Goal: Task Accomplishment & Management: Complete application form

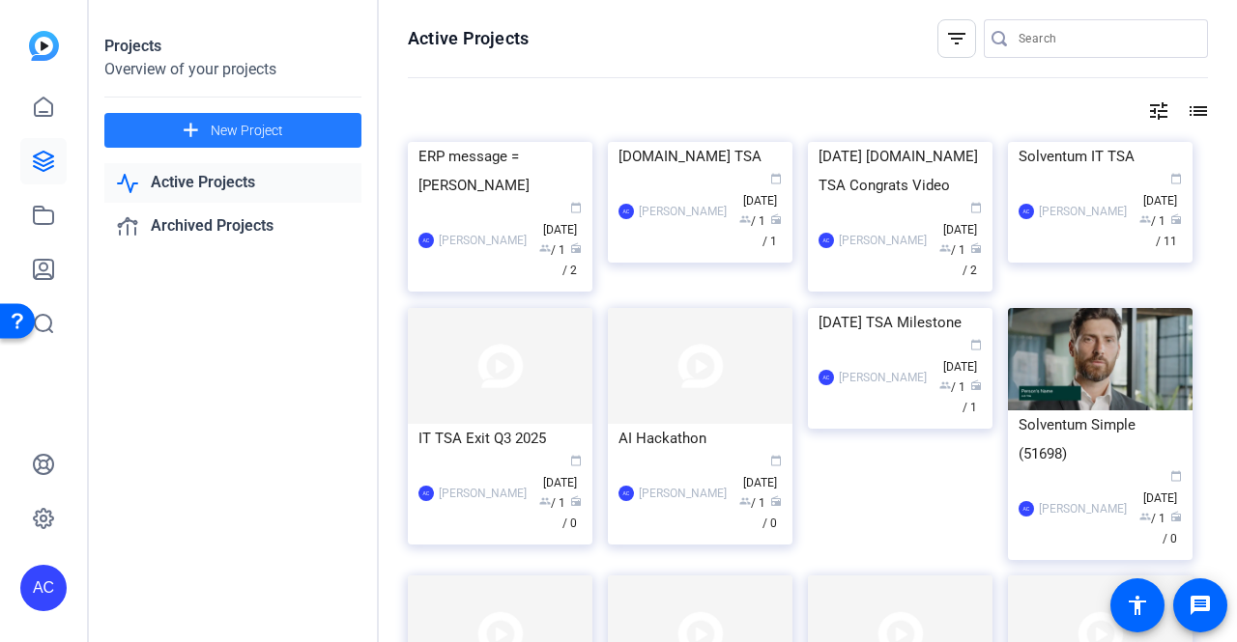
click at [224, 126] on span "New Project" at bounding box center [247, 131] width 72 height 20
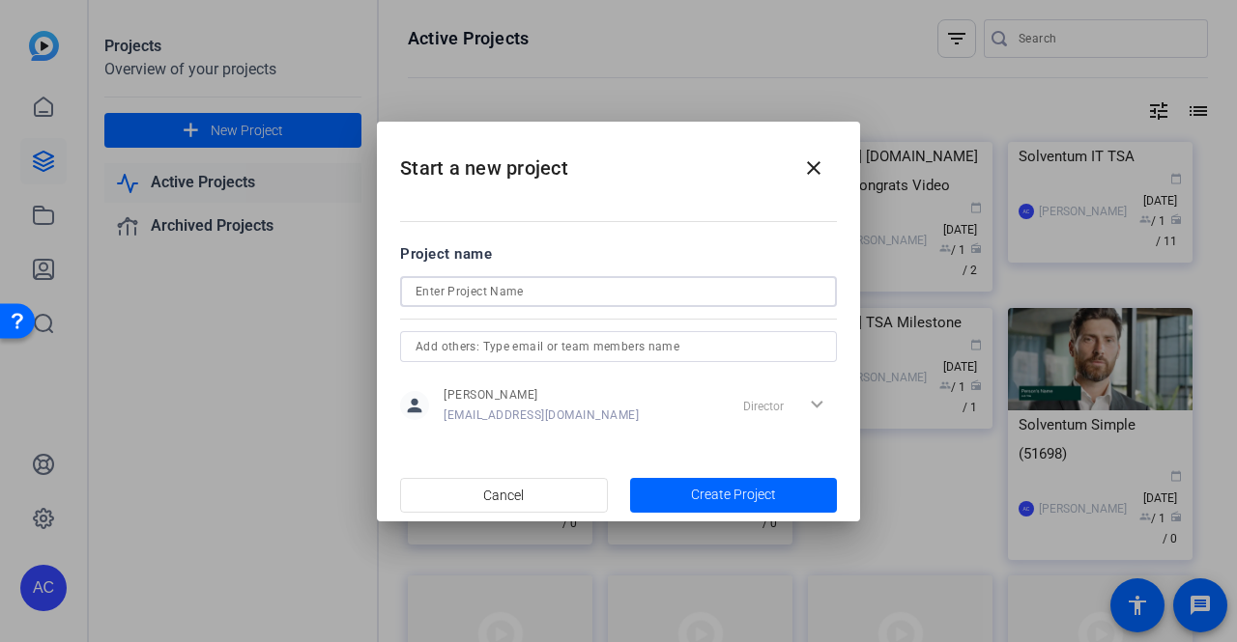
click at [479, 291] on input at bounding box center [618, 291] width 406 height 23
type input "[PERSON_NAME] WQW teaser"
click at [709, 501] on span "Create Project" at bounding box center [733, 495] width 85 height 20
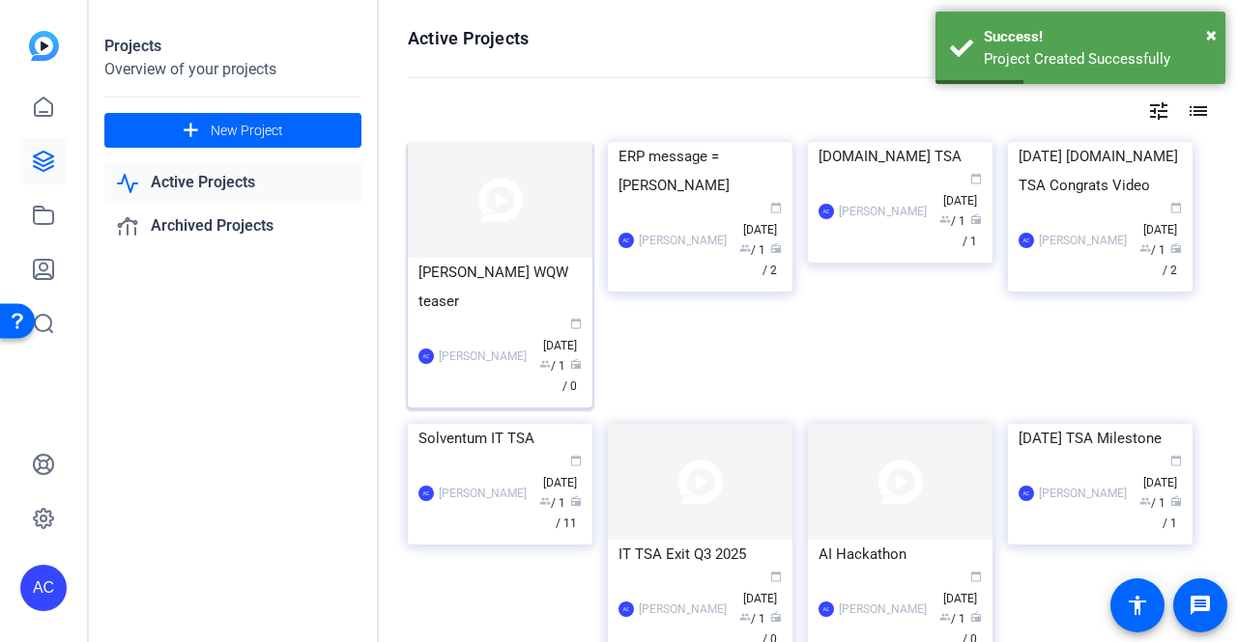
click at [478, 207] on img at bounding box center [500, 200] width 185 height 116
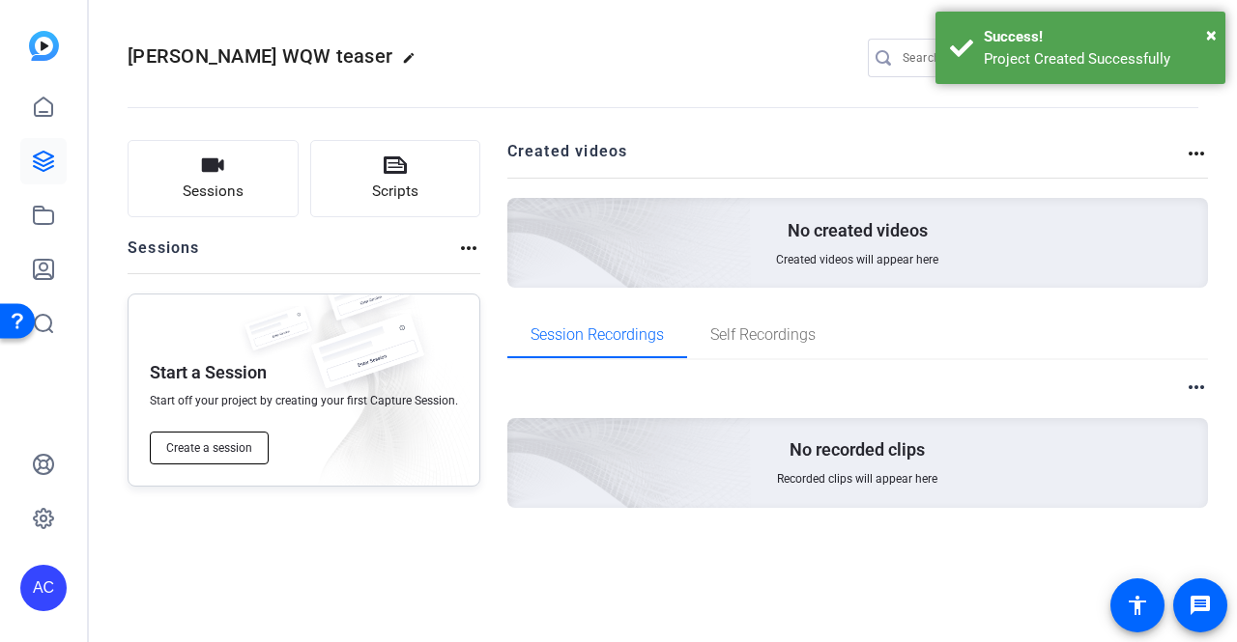
click at [202, 448] on span "Create a session" at bounding box center [209, 448] width 86 height 15
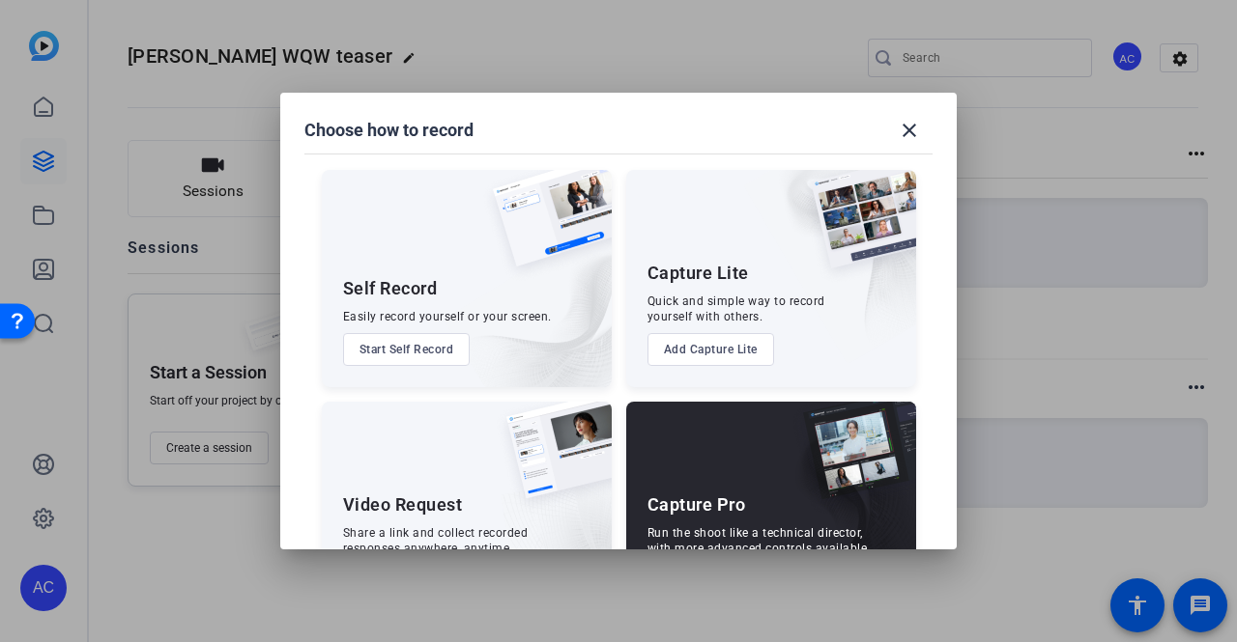
click at [725, 457] on div "Capture Pro Run the shoot like a technical director, with more advanced control…" at bounding box center [771, 510] width 290 height 217
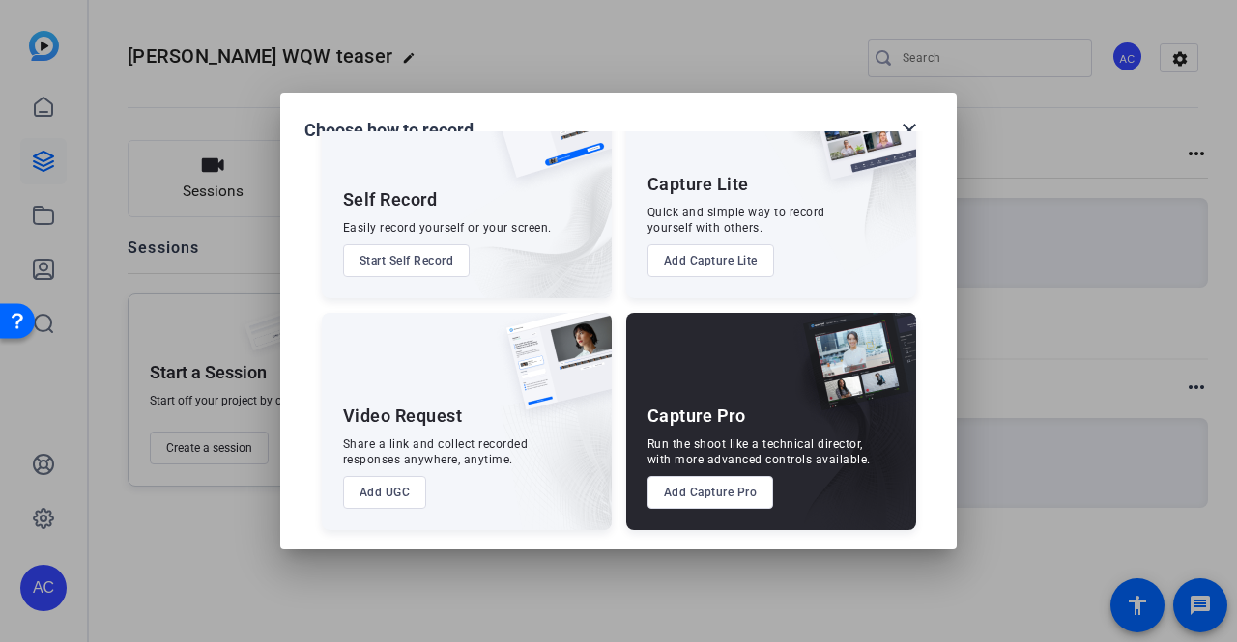
click at [694, 487] on button "Add Capture Pro" at bounding box center [710, 492] width 127 height 33
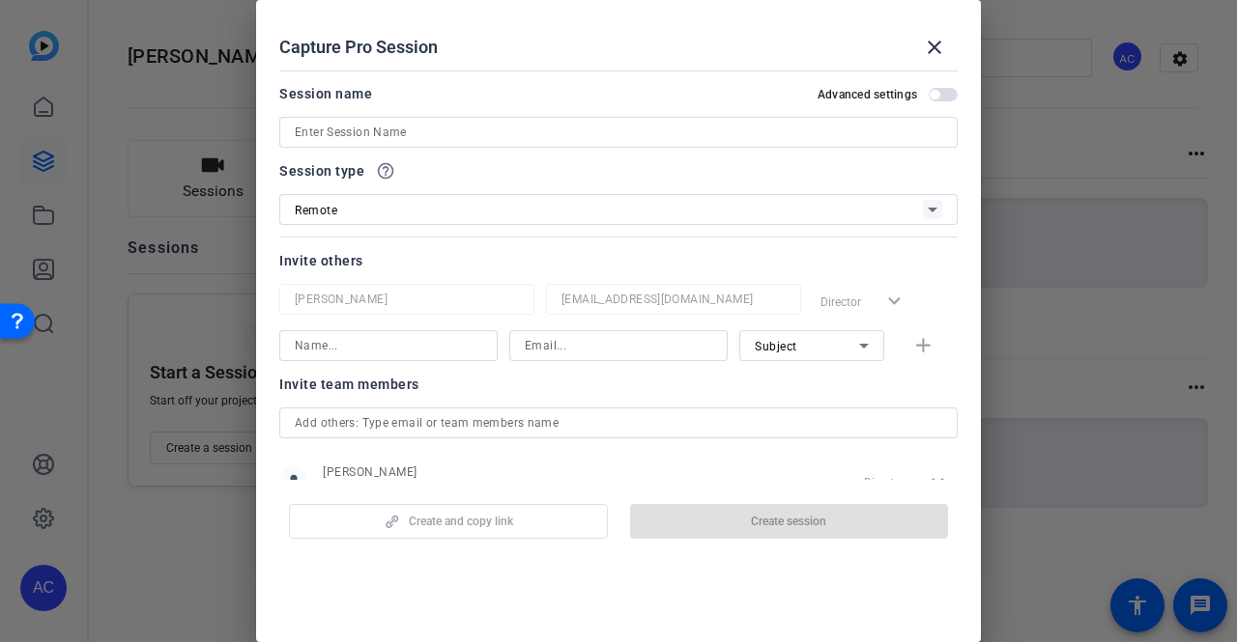
click at [441, 115] on div "Session name Advanced settings" at bounding box center [618, 115] width 678 height 66
click at [446, 128] on input at bounding box center [618, 132] width 647 height 23
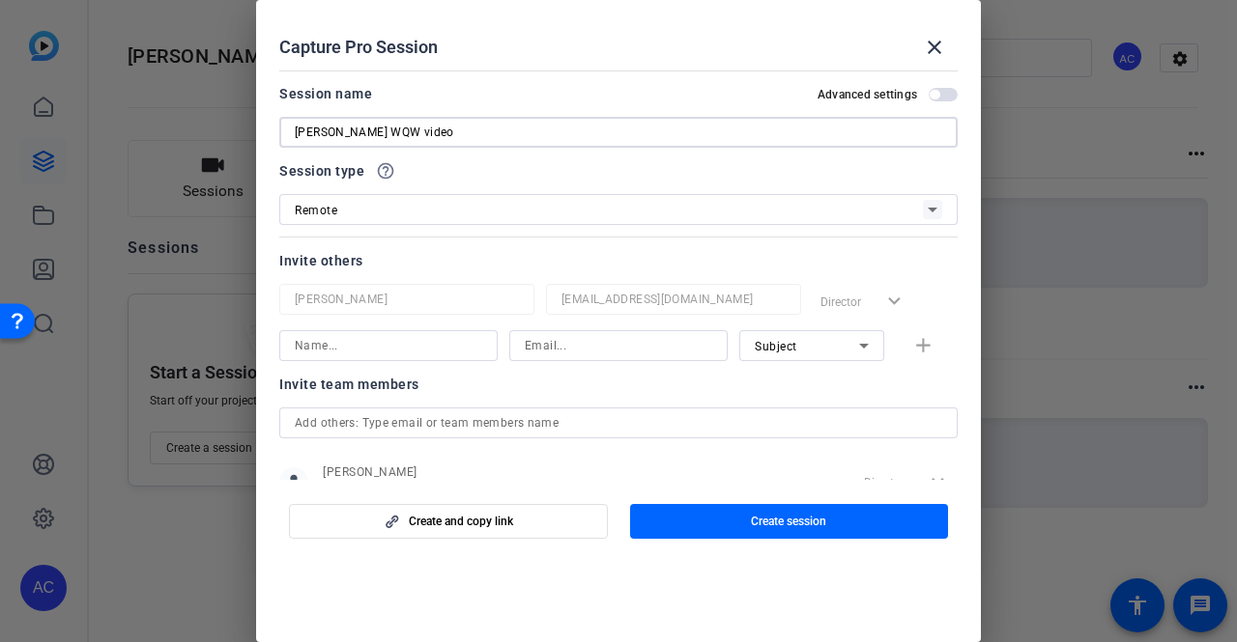
type input "[PERSON_NAME] WQW video"
click at [400, 347] on input at bounding box center [388, 345] width 187 height 23
type input "[PERSON_NAME]"
click at [599, 346] on input at bounding box center [618, 345] width 187 height 23
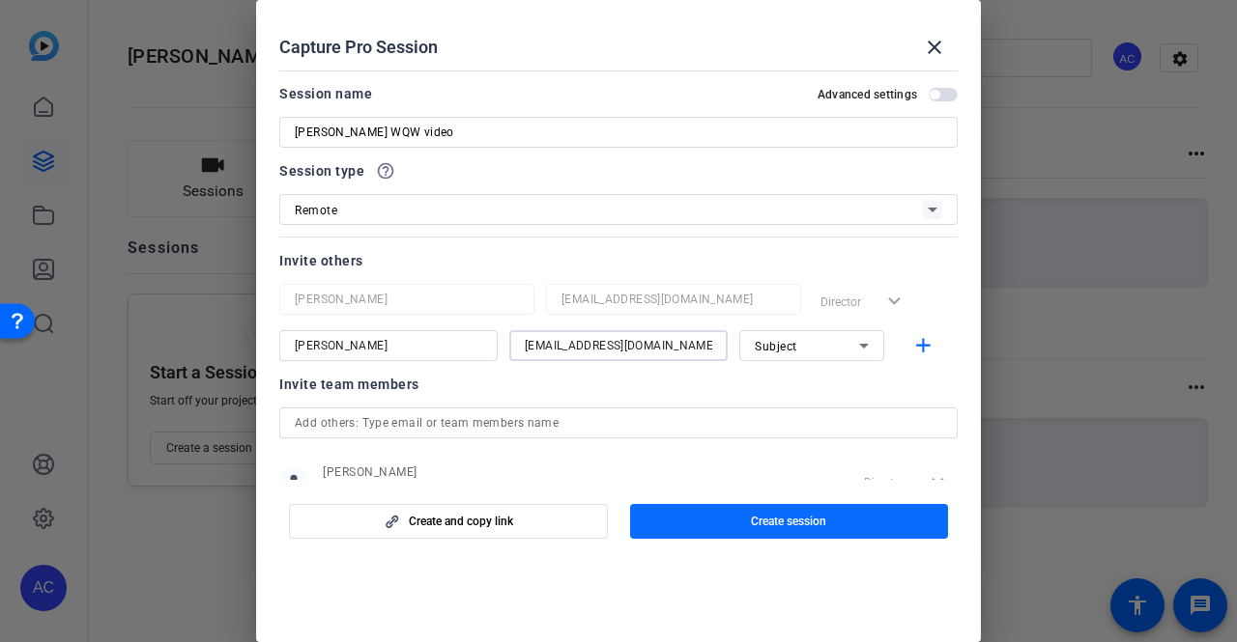
type input "[EMAIL_ADDRESS][DOMAIN_NAME]"
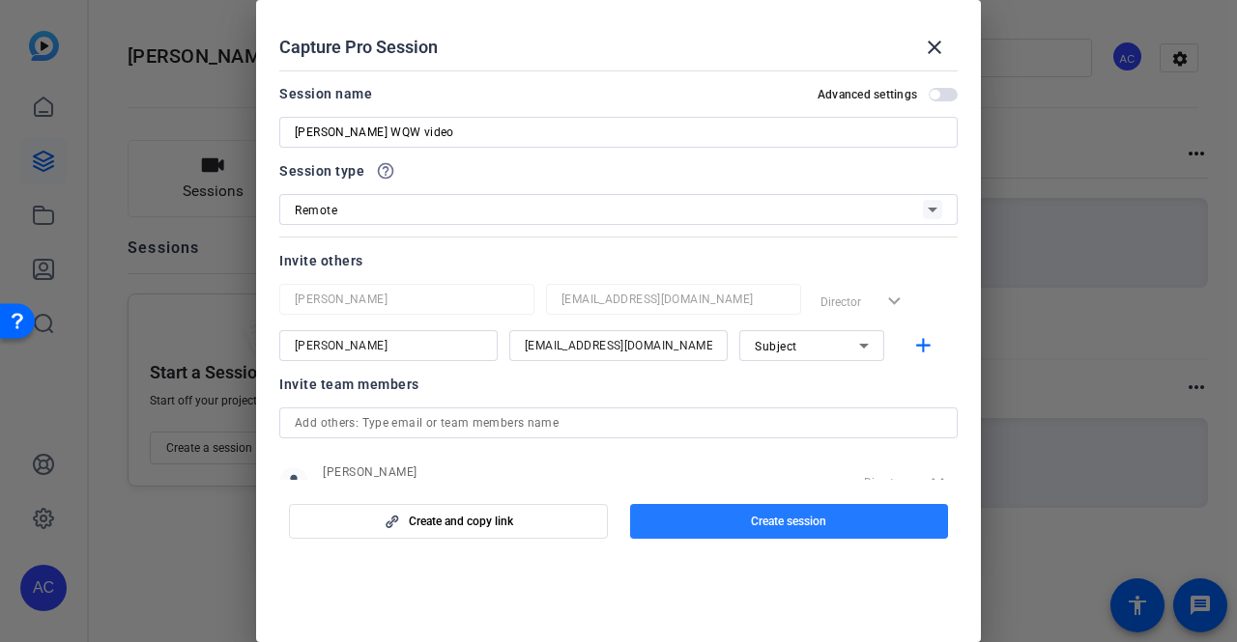
click at [725, 528] on span "button" at bounding box center [789, 521] width 319 height 46
